Goal: Transaction & Acquisition: Purchase product/service

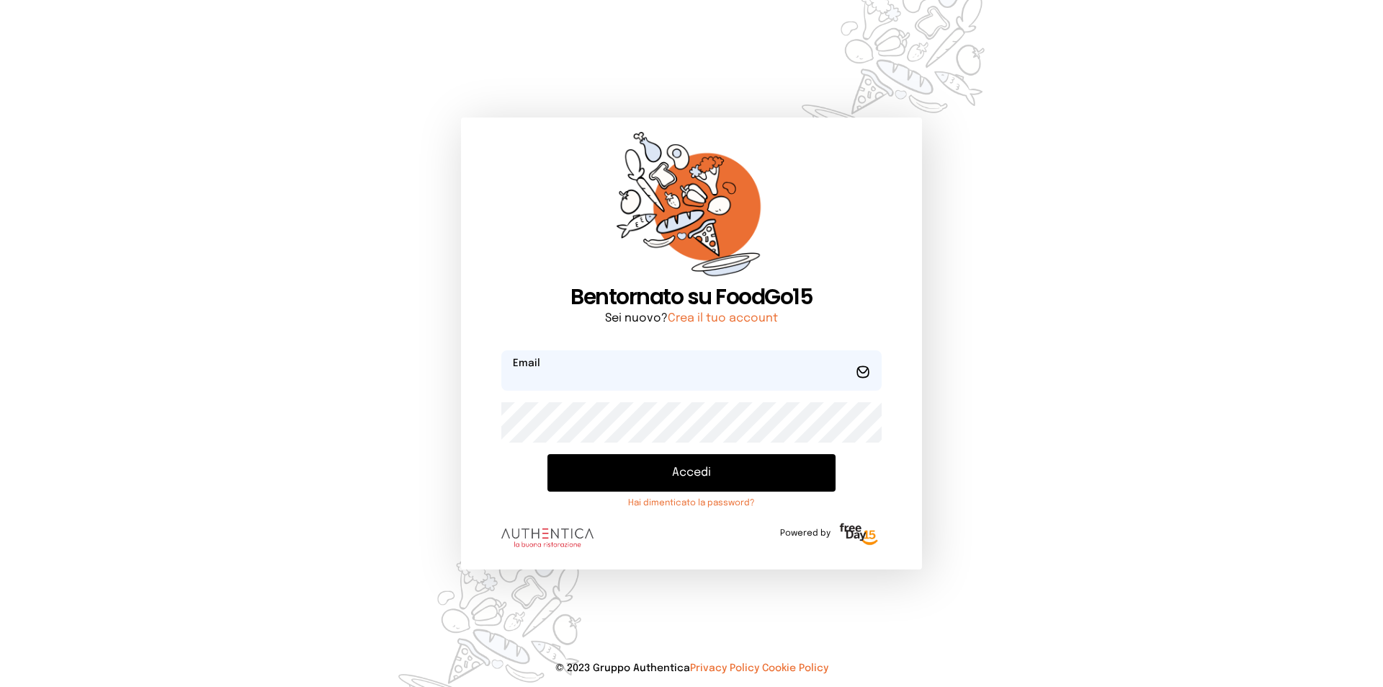
type input "**********"
click at [695, 471] on button "Accedi" at bounding box center [692, 472] width 288 height 37
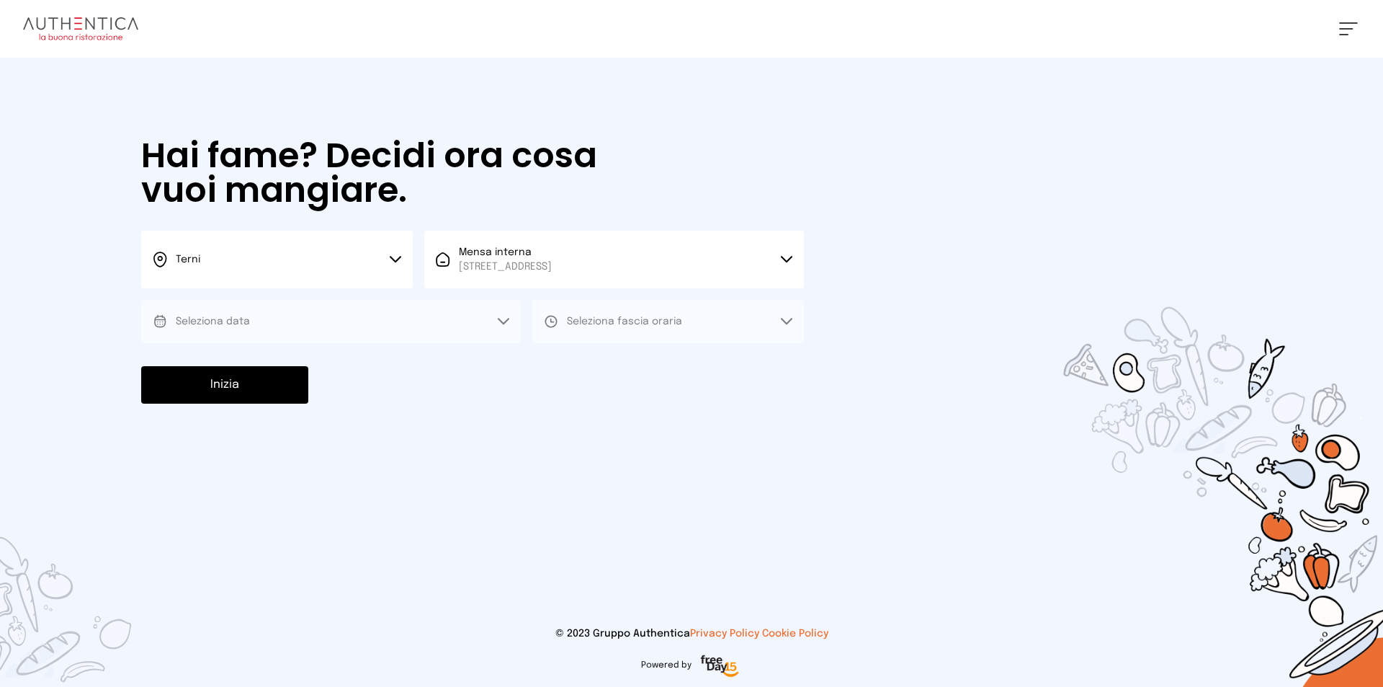
click at [369, 328] on button "Seleziona data" at bounding box center [331, 321] width 380 height 43
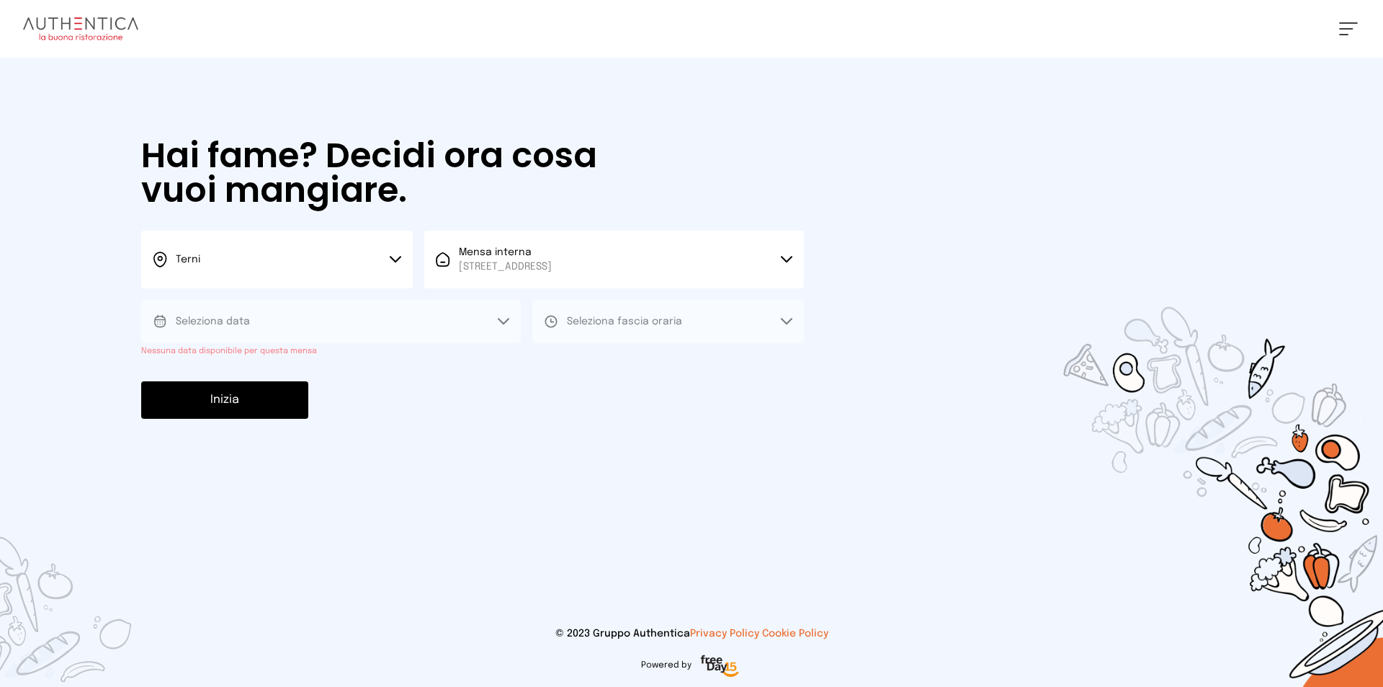
drag, startPoint x: 369, startPoint y: 328, endPoint x: 386, endPoint y: 328, distance: 16.6
click at [369, 328] on button "Seleziona data" at bounding box center [331, 321] width 380 height 43
click at [502, 316] on button "Seleziona data" at bounding box center [331, 321] width 380 height 43
click at [501, 316] on button "Seleziona data" at bounding box center [331, 321] width 380 height 43
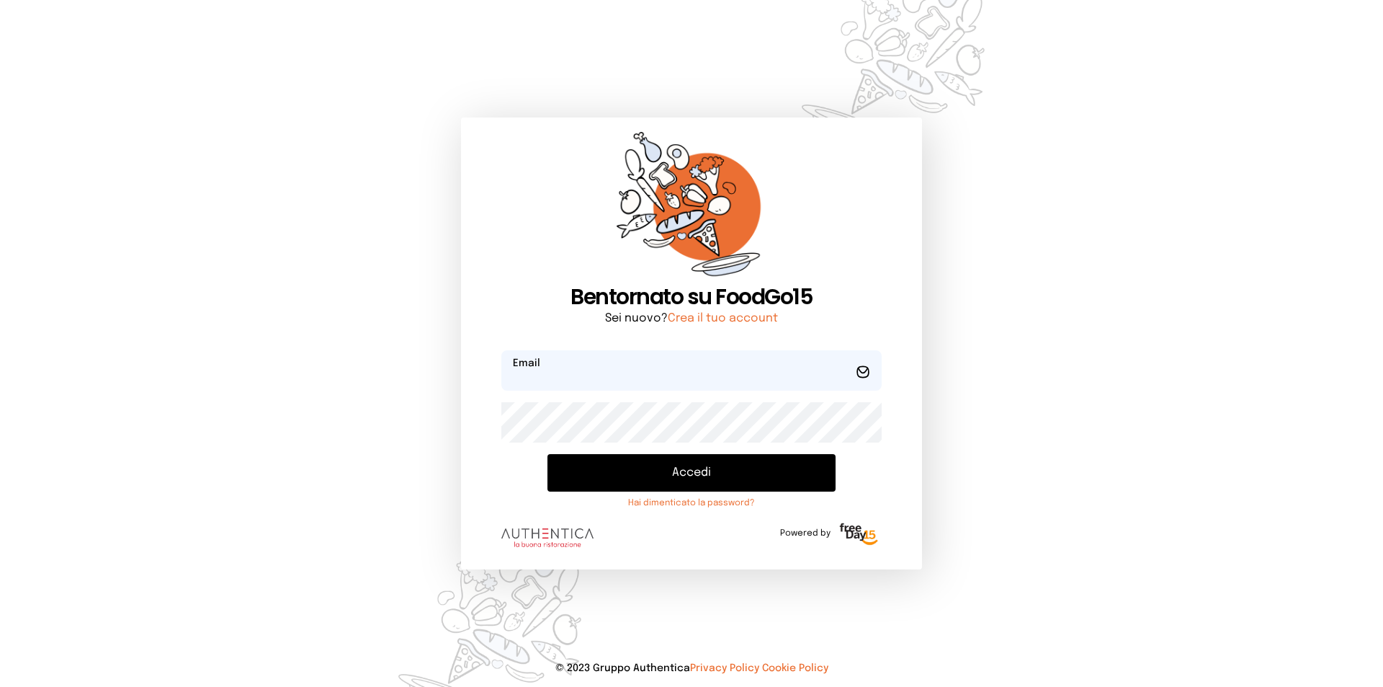
type input "**********"
click at [708, 478] on button "Accedi" at bounding box center [692, 472] width 288 height 37
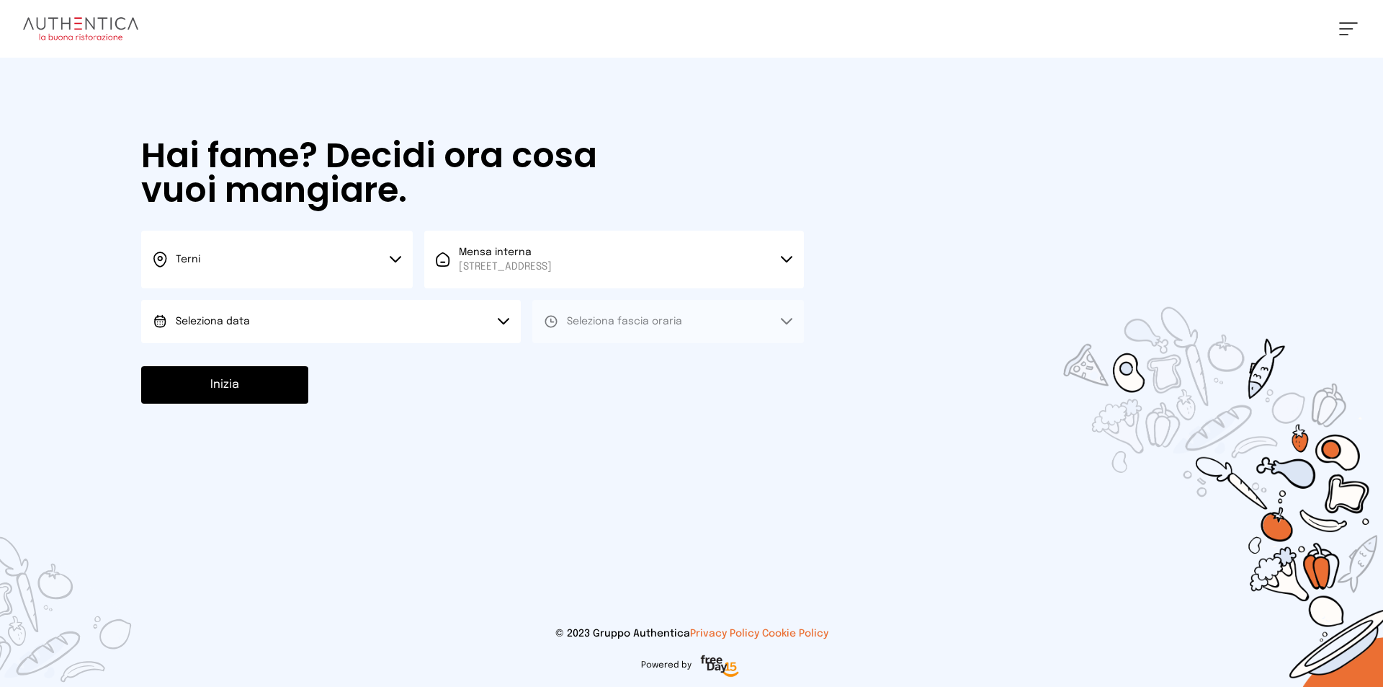
drag, startPoint x: 288, startPoint y: 302, endPoint x: 288, endPoint y: 313, distance: 10.8
click at [288, 305] on button "Seleziona data" at bounding box center [331, 321] width 380 height 43
click at [289, 349] on li "[DATE], [DATE]" at bounding box center [331, 361] width 380 height 37
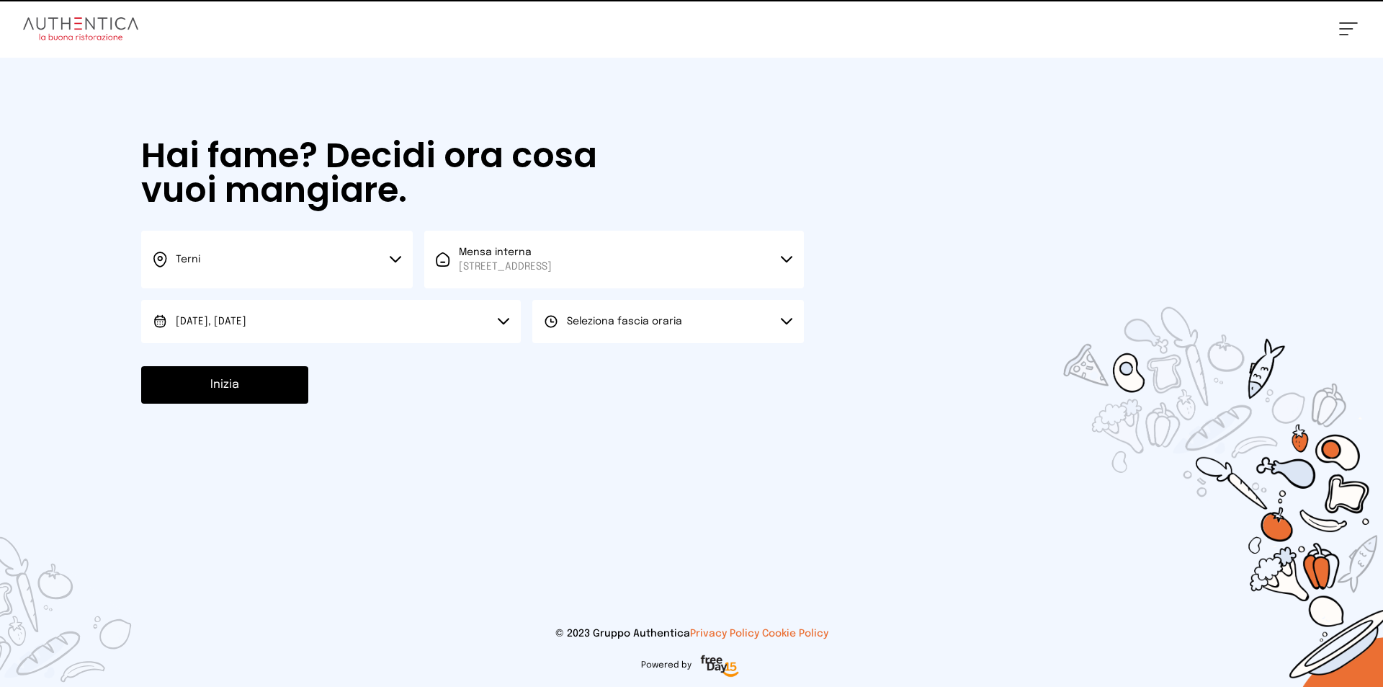
click at [667, 319] on span "Seleziona fascia oraria" at bounding box center [624, 321] width 115 height 10
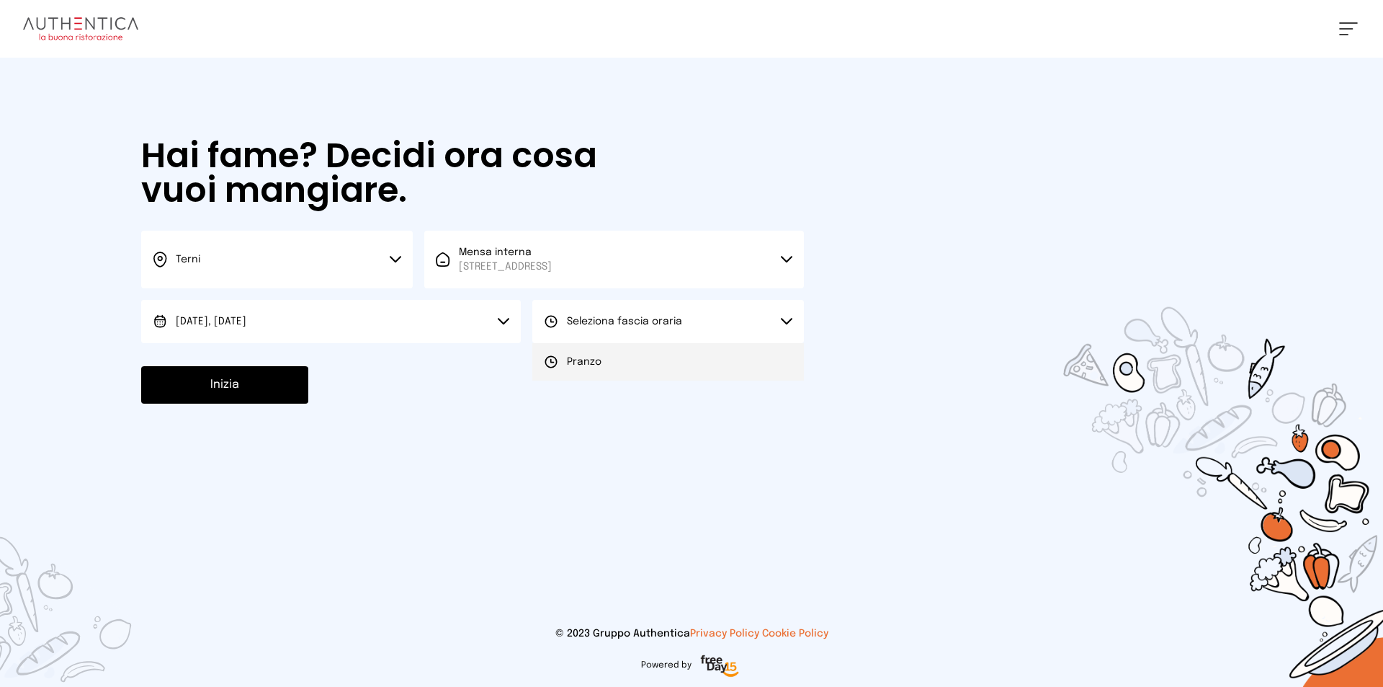
click at [634, 357] on li "Pranzo" at bounding box center [668, 361] width 272 height 37
click at [218, 387] on button "Inizia" at bounding box center [224, 384] width 167 height 37
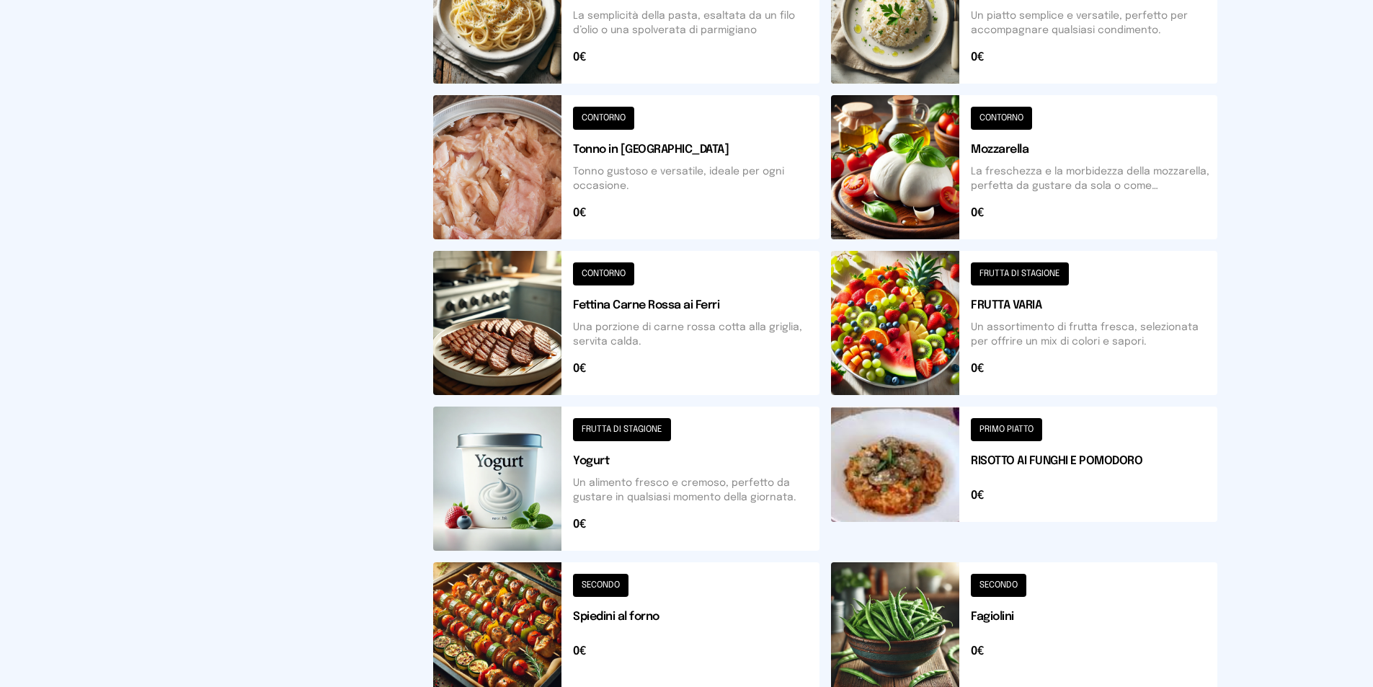
scroll to position [491, 0]
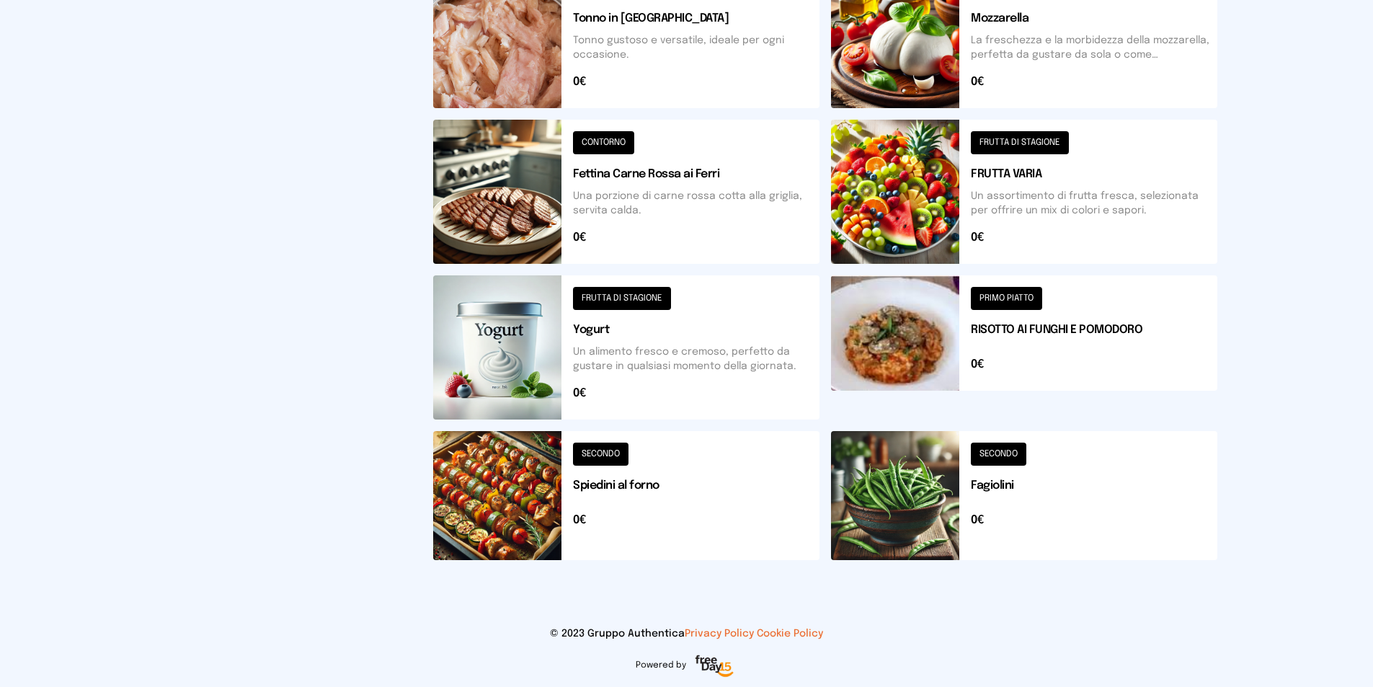
click at [618, 450] on button at bounding box center [626, 495] width 386 height 129
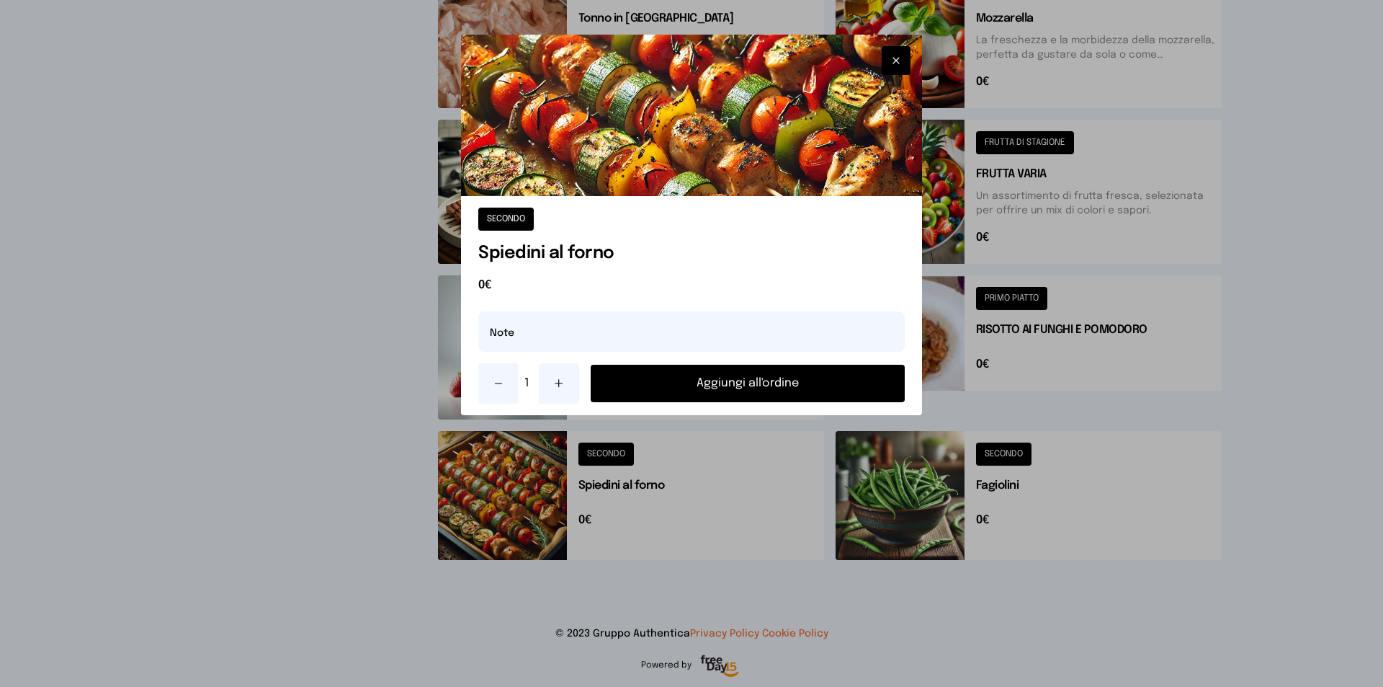
click at [688, 385] on button "Aggiungi all'ordine" at bounding box center [748, 383] width 314 height 37
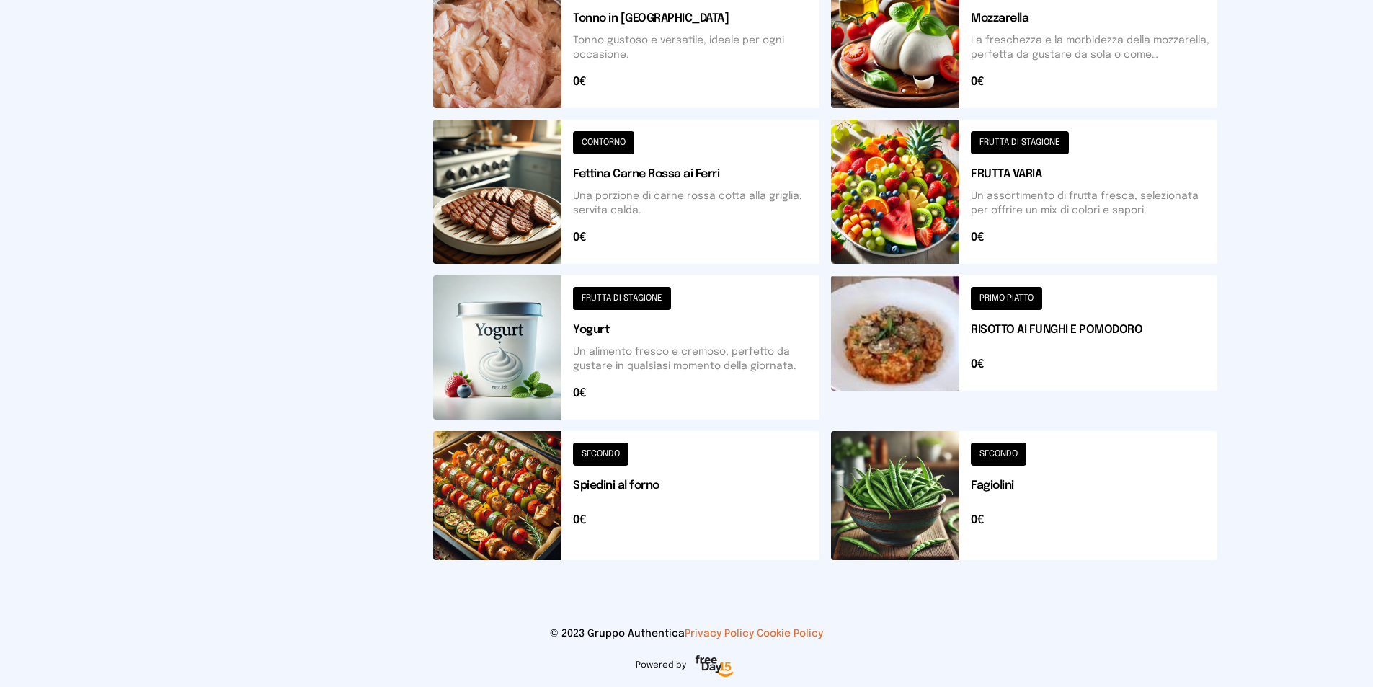
click at [1004, 486] on button at bounding box center [1024, 495] width 386 height 129
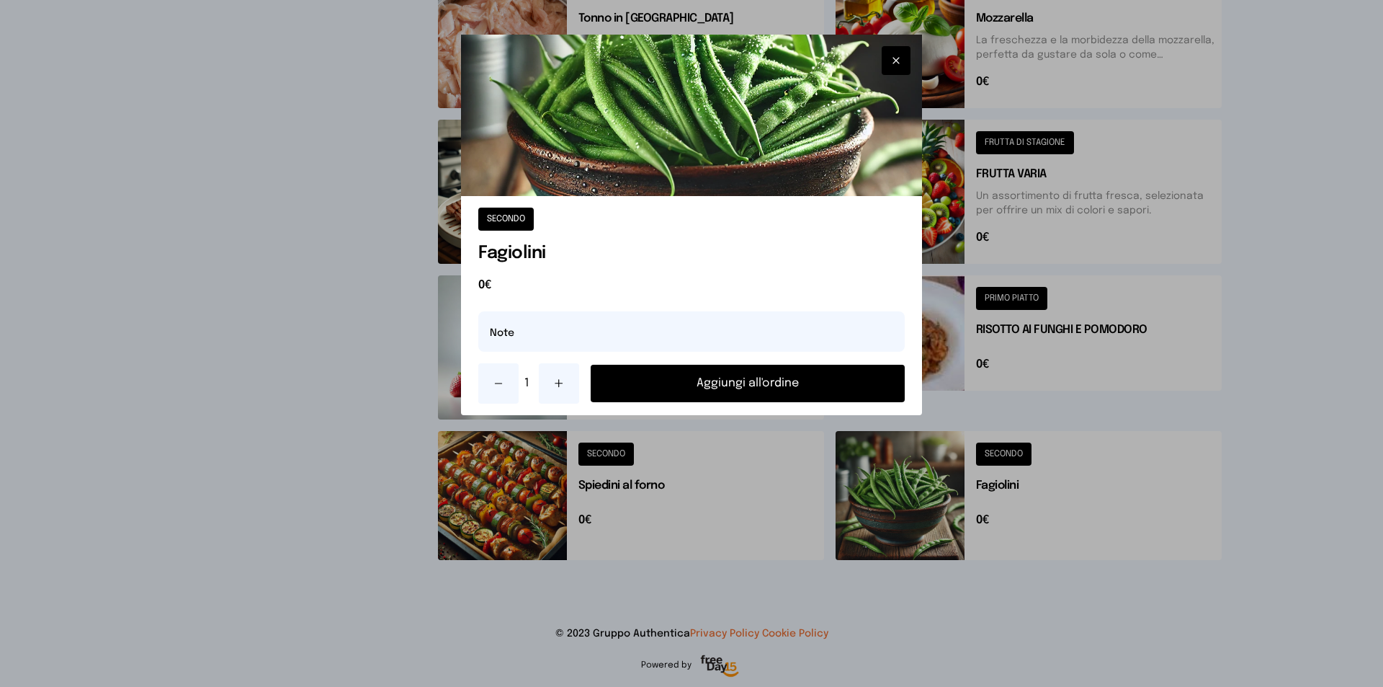
click at [752, 386] on button "Aggiungi all'ordine" at bounding box center [748, 383] width 314 height 37
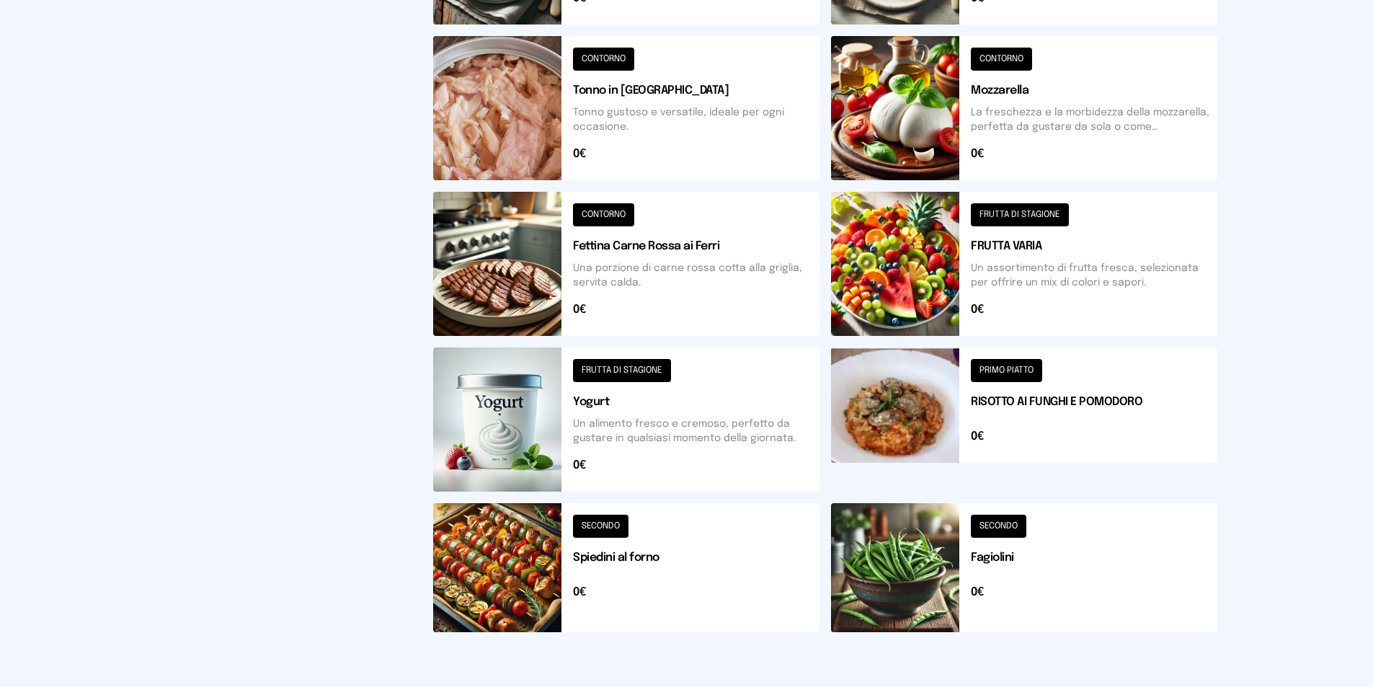
scroll to position [347, 0]
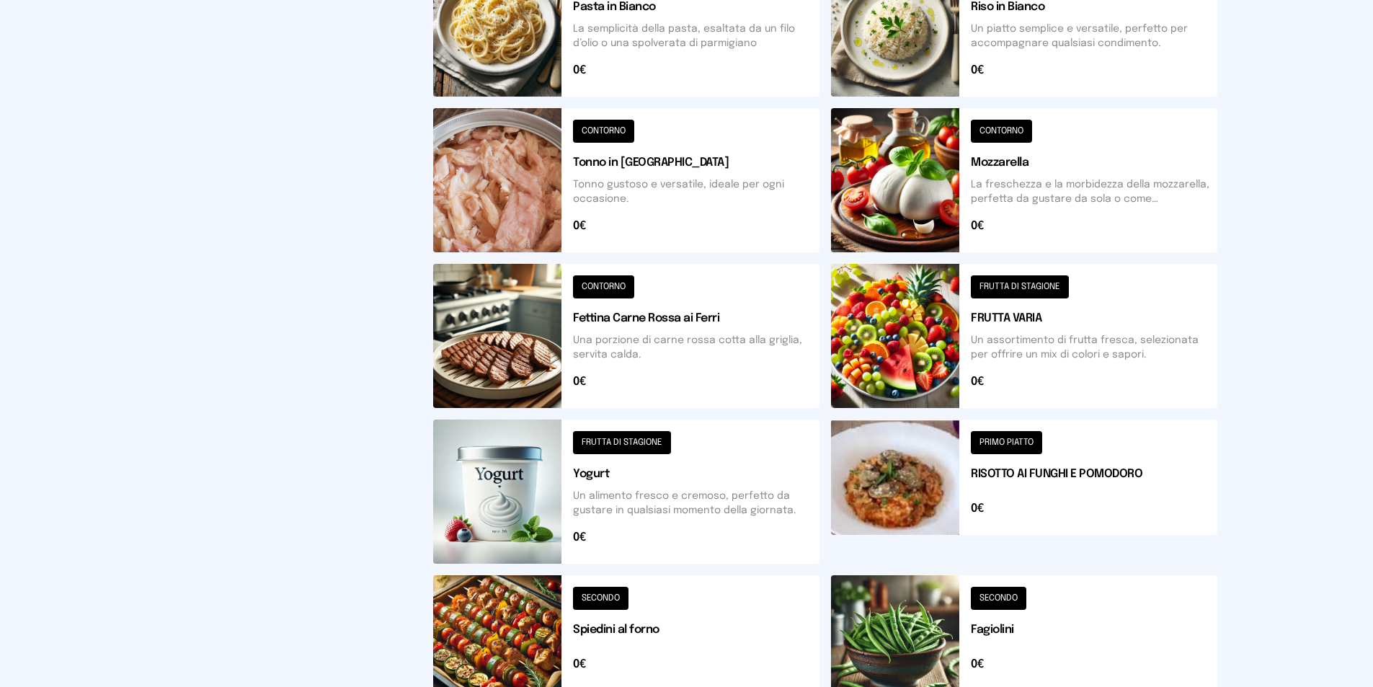
click at [1025, 335] on button at bounding box center [1024, 336] width 386 height 144
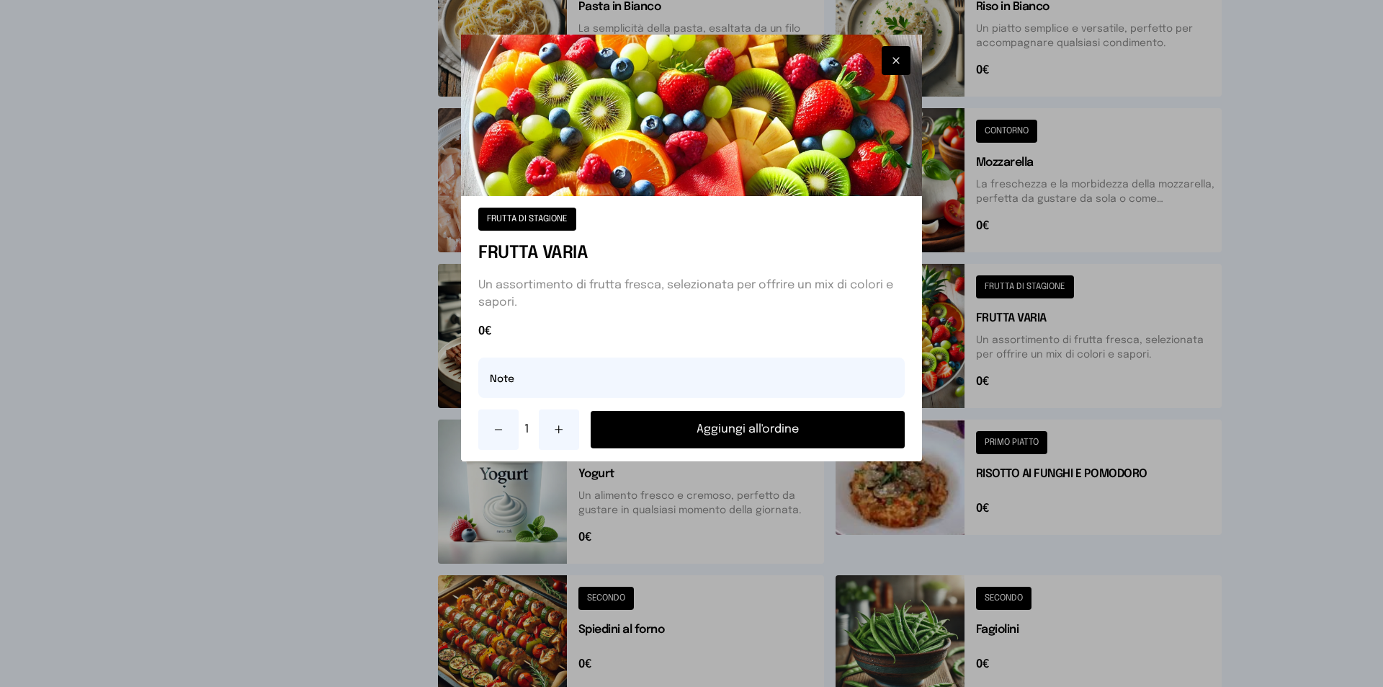
click at [747, 433] on button "Aggiungi all'ordine" at bounding box center [748, 429] width 314 height 37
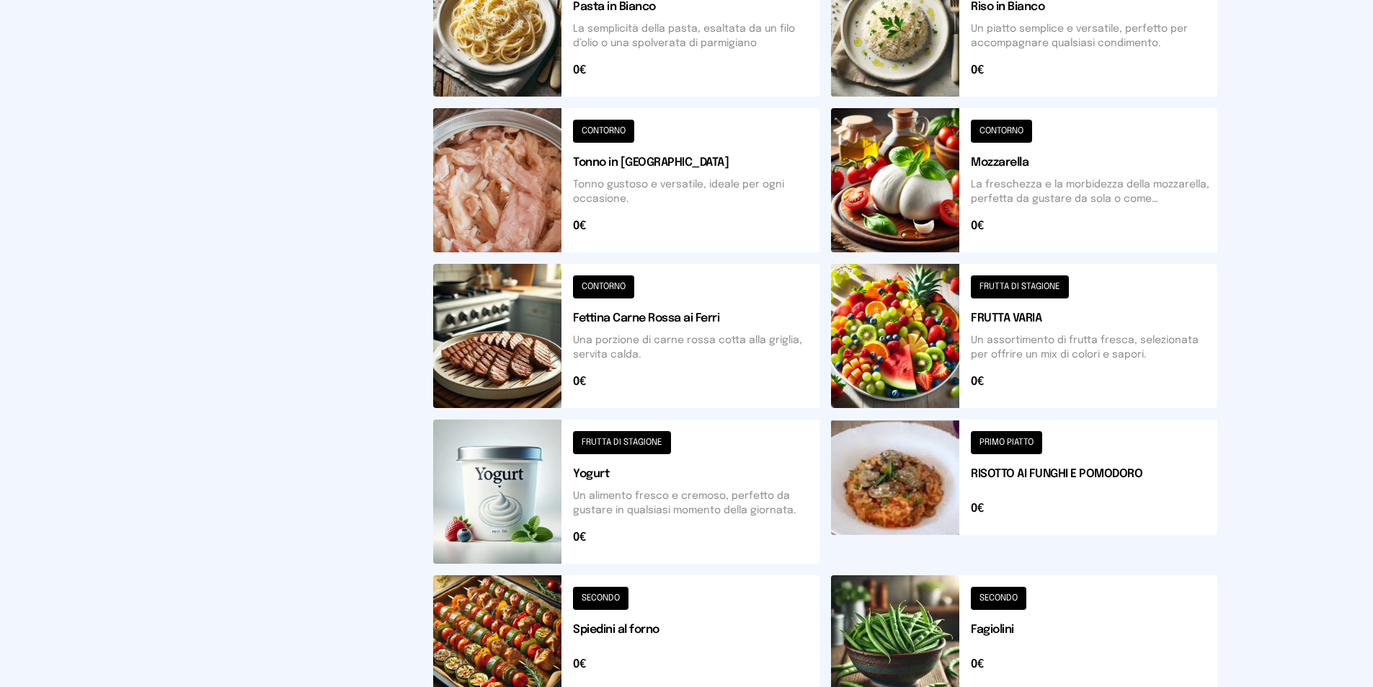
scroll to position [131, 0]
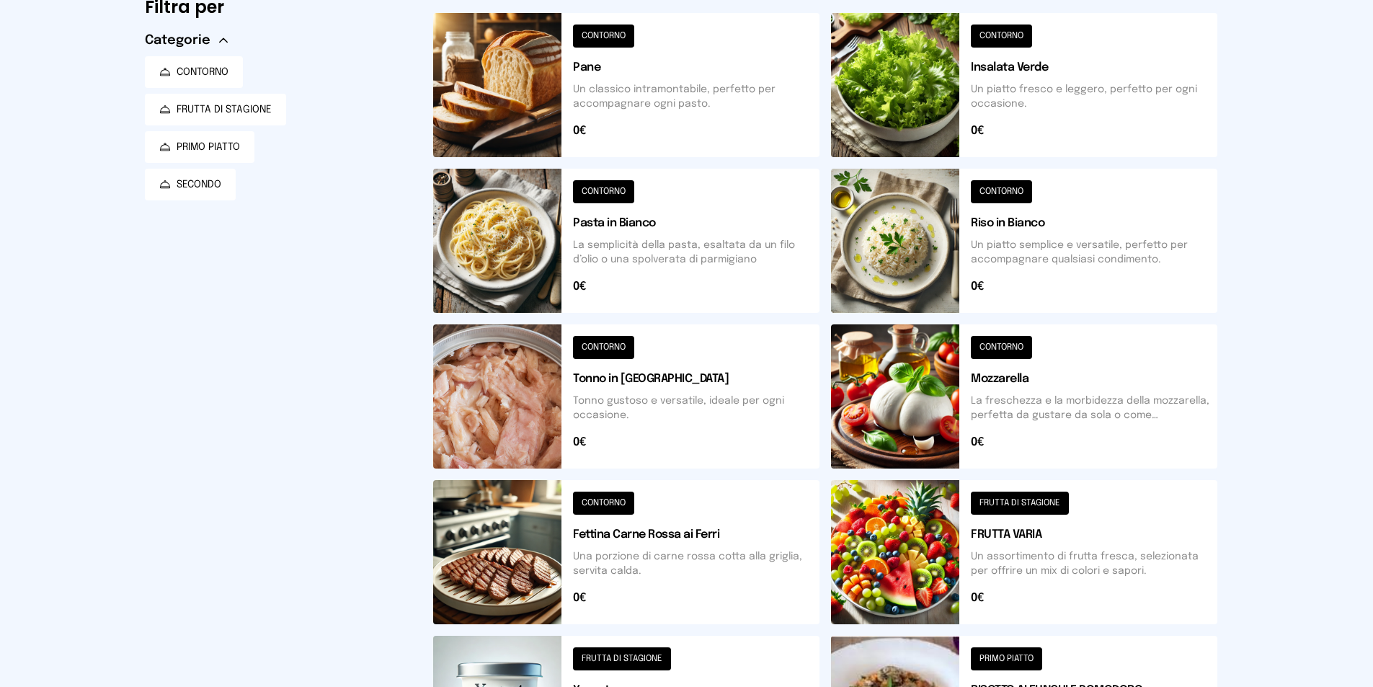
click at [1033, 224] on button at bounding box center [1024, 241] width 386 height 144
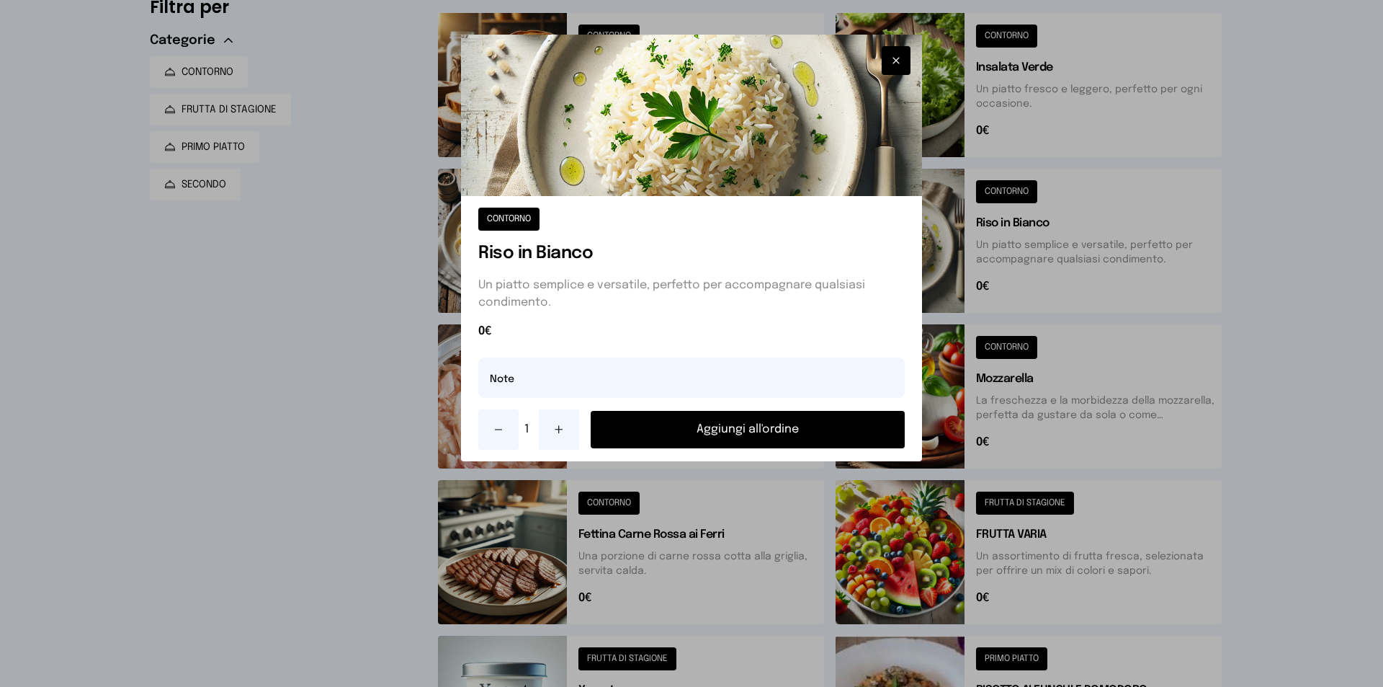
click at [1316, 321] on div at bounding box center [691, 343] width 1383 height 687
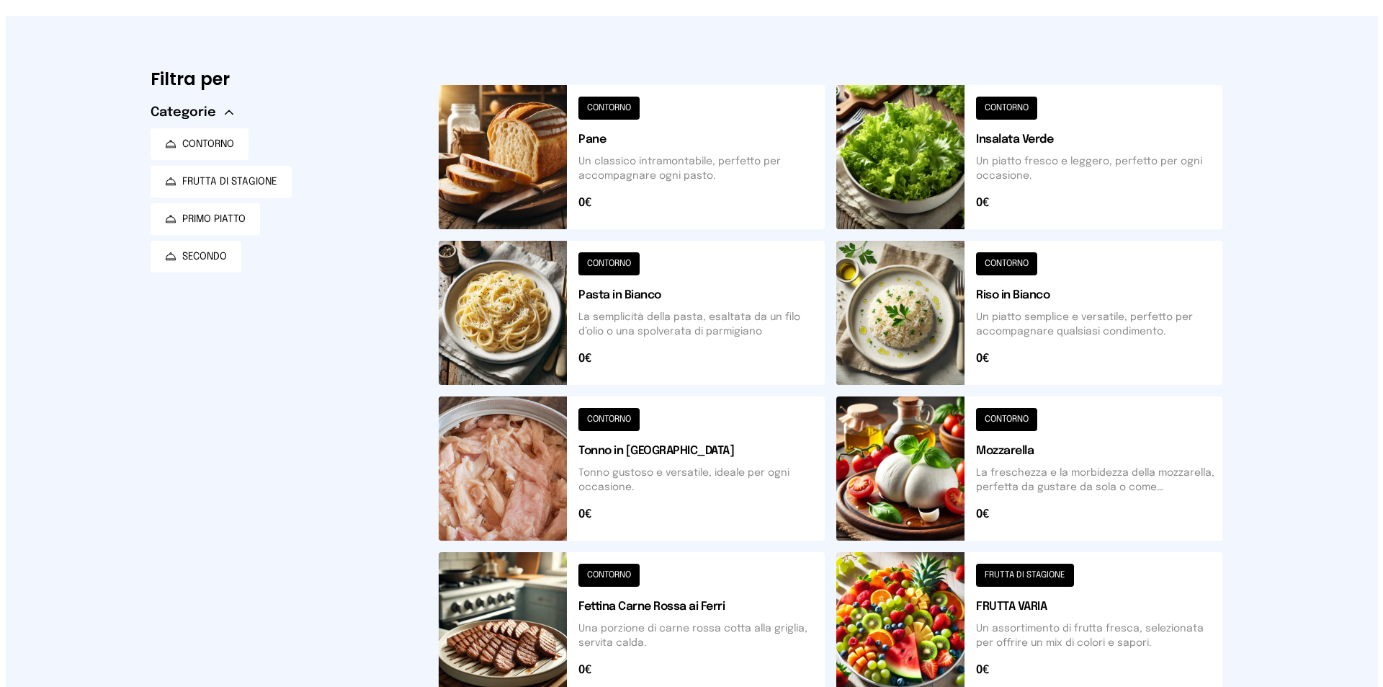
scroll to position [0, 0]
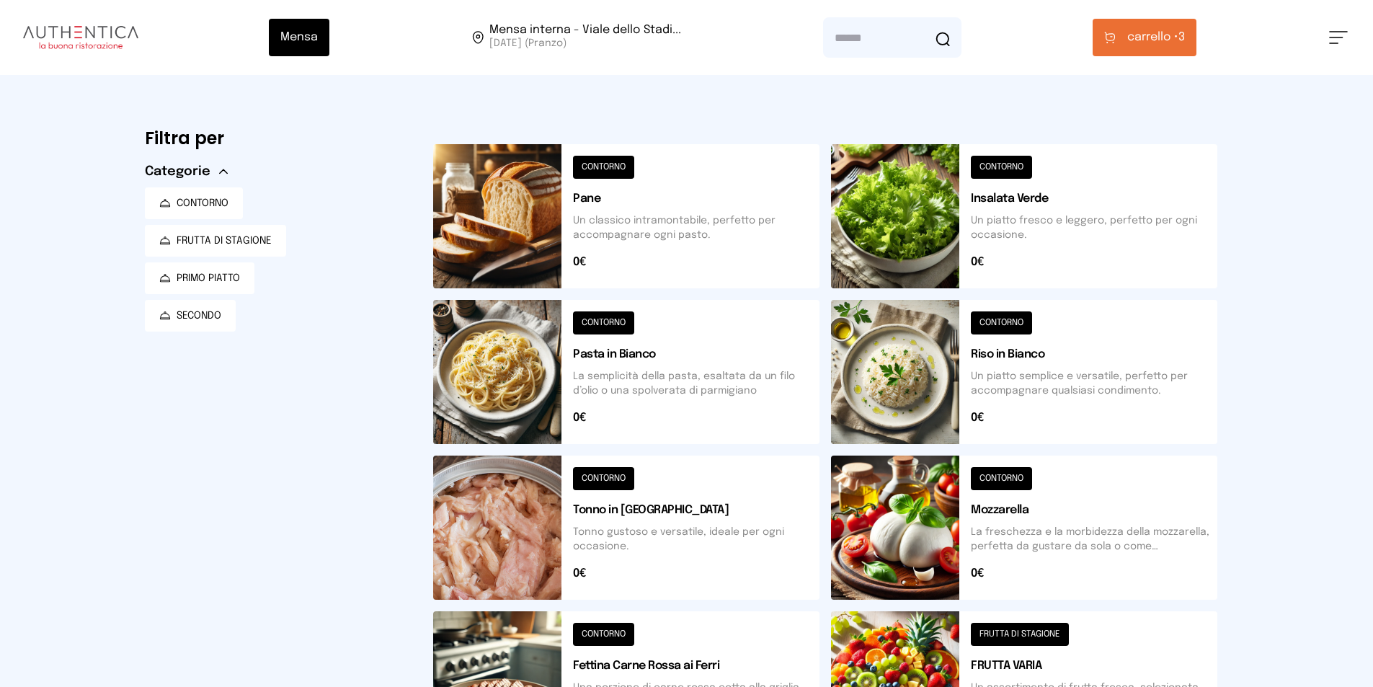
click at [1174, 29] on span "carrello •" at bounding box center [1152, 37] width 51 height 17
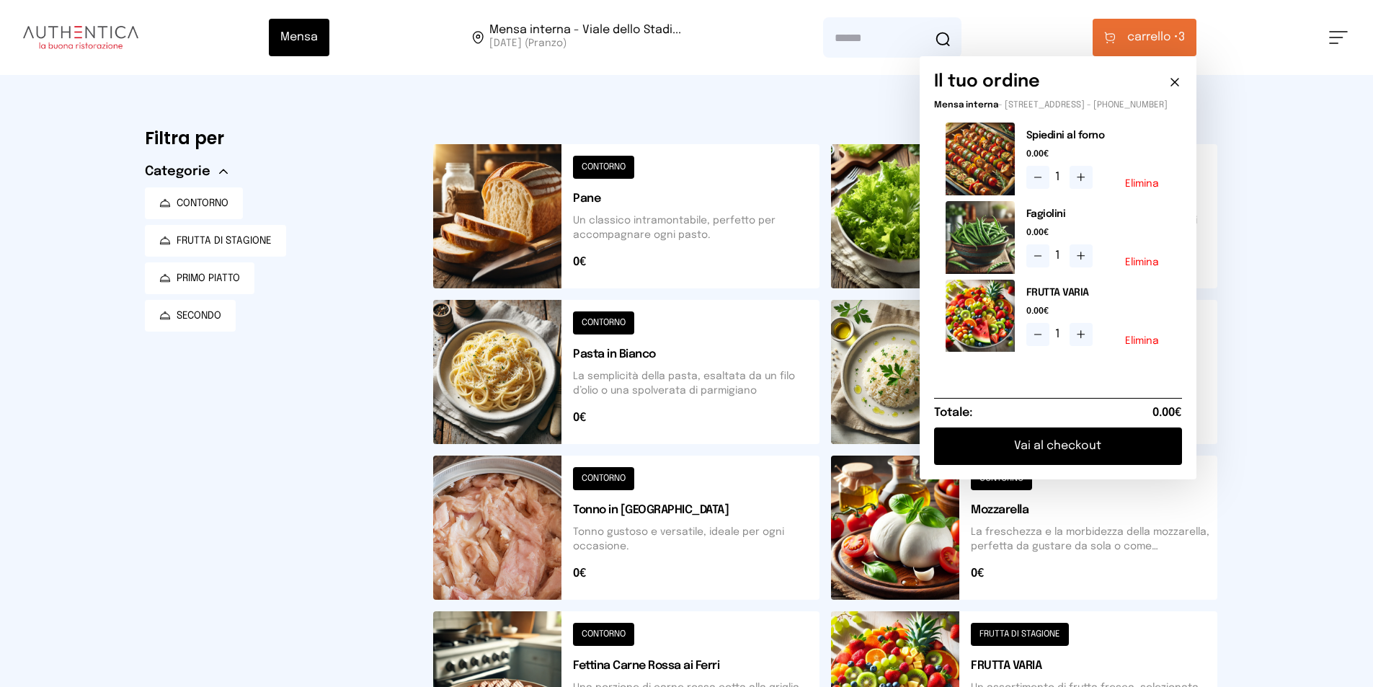
click at [1086, 456] on button "Vai al checkout" at bounding box center [1058, 445] width 248 height 37
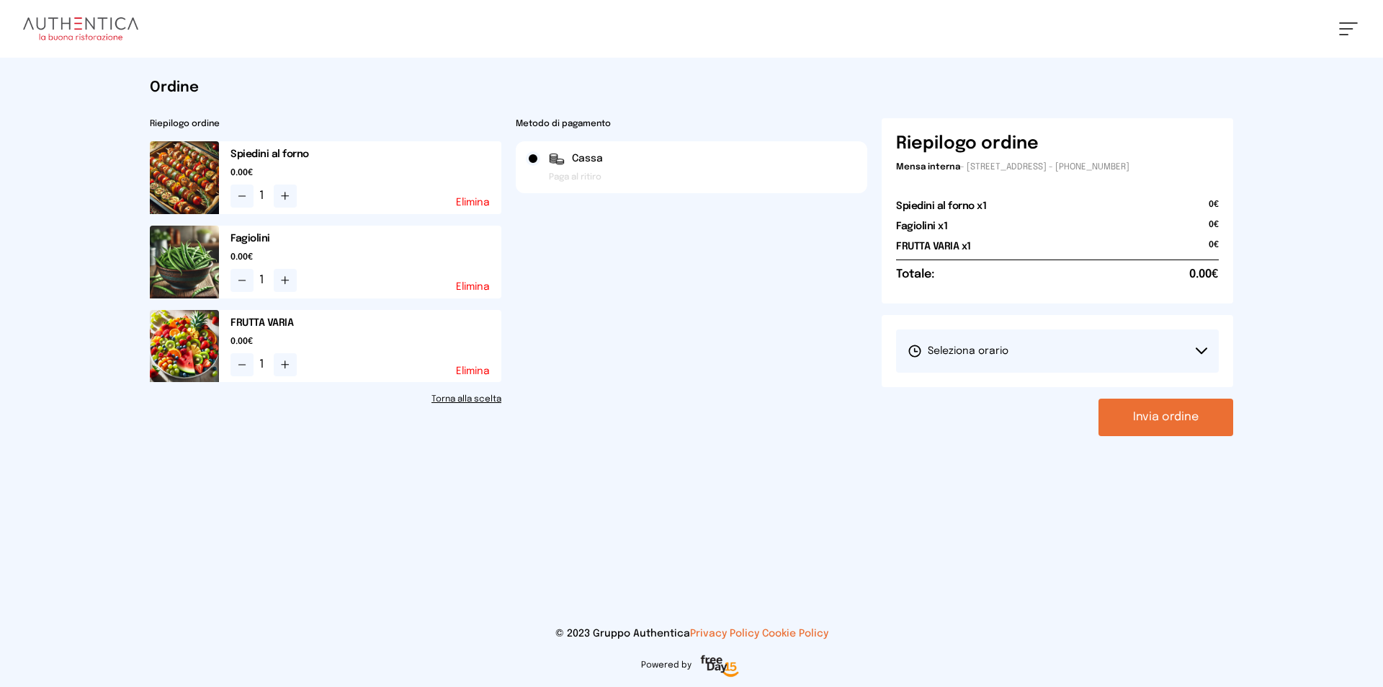
click at [1182, 346] on button "Seleziona orario" at bounding box center [1057, 350] width 323 height 43
click at [1066, 387] on li "1° Turno (13:00 - 15:00)" at bounding box center [1057, 391] width 323 height 37
click at [1169, 422] on button "Invia ordine" at bounding box center [1166, 416] width 135 height 37
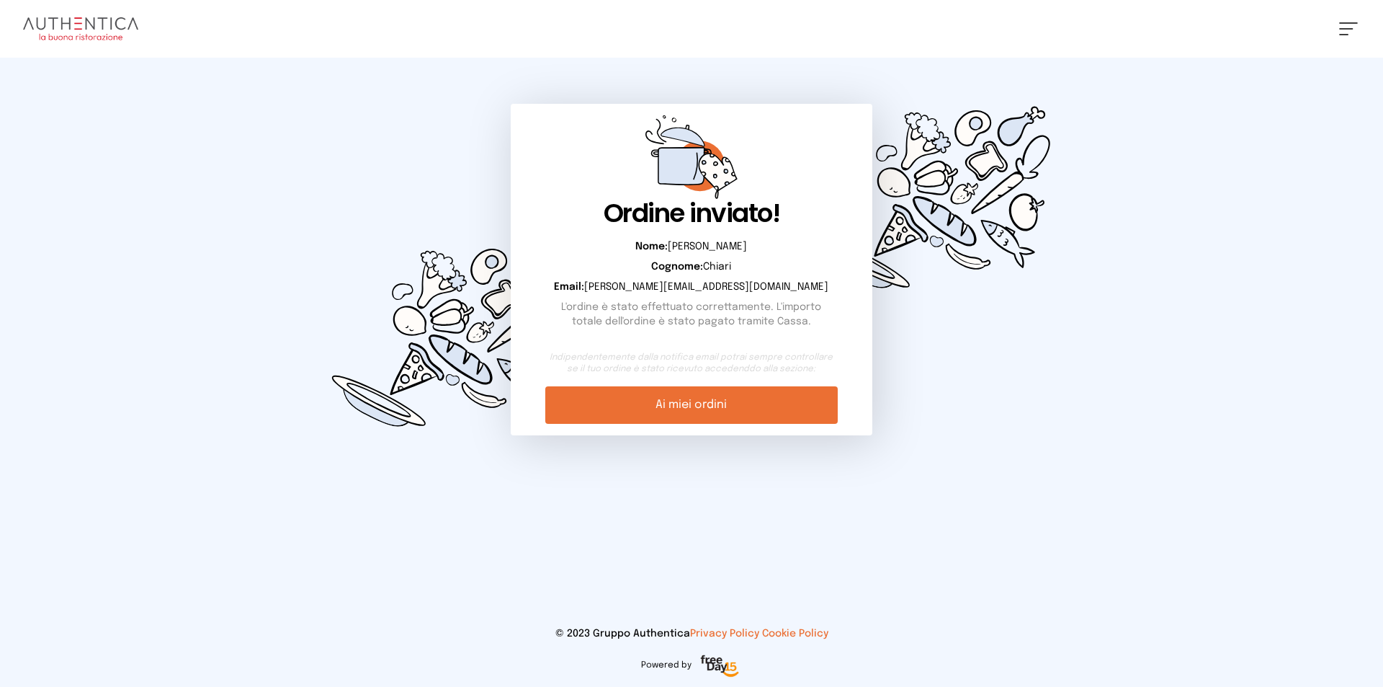
click at [826, 507] on div "[PERSON_NAME] Impostazioni Wallet Home I miei ordini Nuova ricerca Elenco aller…" at bounding box center [691, 343] width 1383 height 687
click at [1021, 473] on div "Ordine inviato! Nome: [PERSON_NAME]: [PERSON_NAME]: [PERSON_NAME][EMAIL_ADDRESS…" at bounding box center [691, 270] width 1107 height 424
